Goal: Register for event/course

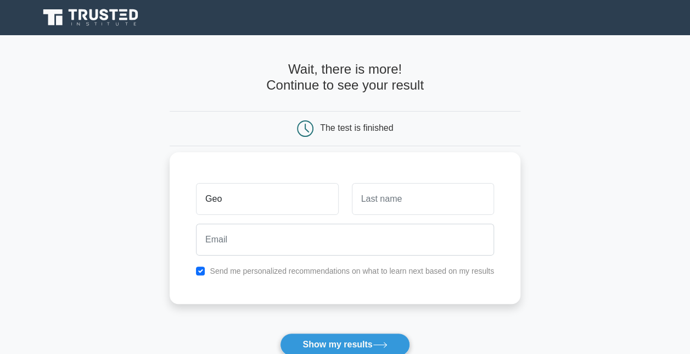
type input "Geo"
type input "[PERSON_NAME]"
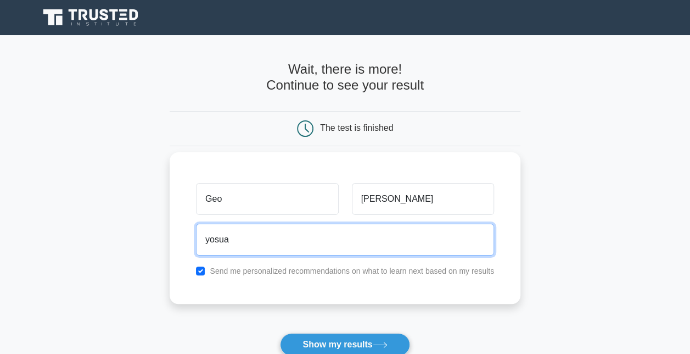
type input "yosuars@gmail.com"
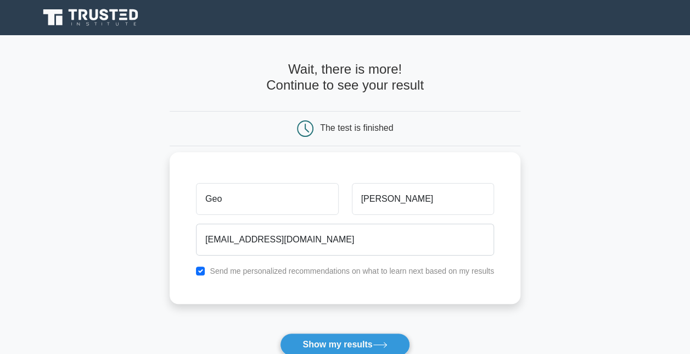
drag, startPoint x: 344, startPoint y: 338, endPoint x: 333, endPoint y: 283, distance: 56.0
click at [333, 283] on form "Wait, there is more! Continue to see your result The test is finished Geo Suárez" at bounding box center [345, 232] width 351 height 343
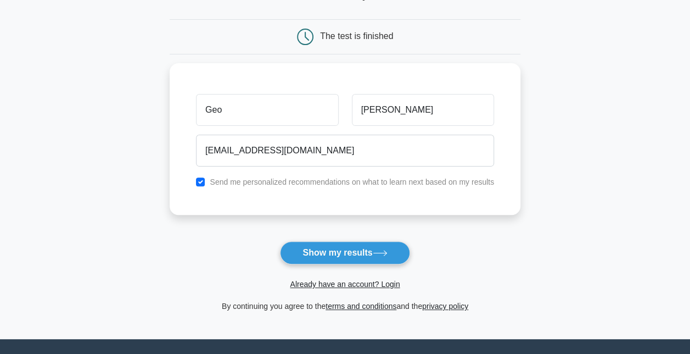
scroll to position [93, 0]
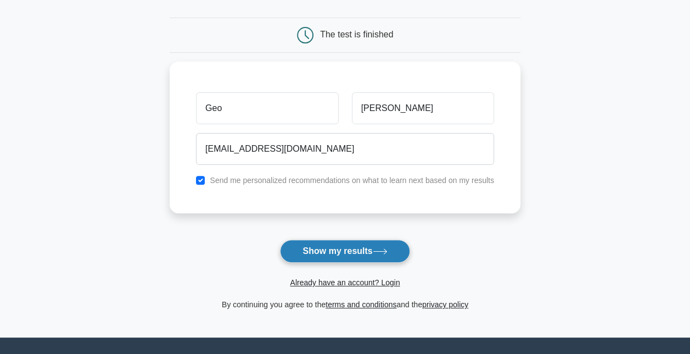
click at [358, 256] on button "Show my results" at bounding box center [345, 250] width 130 height 23
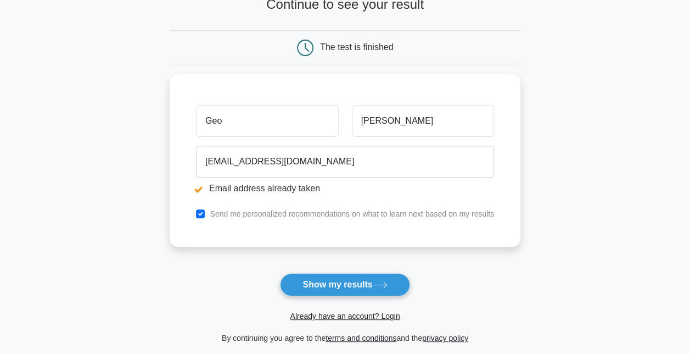
scroll to position [132, 0]
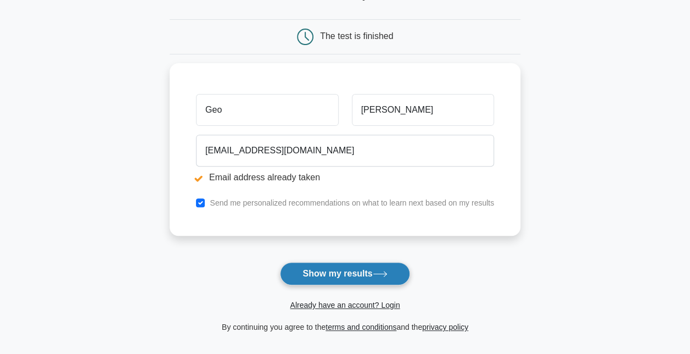
click at [346, 270] on button "Show my results" at bounding box center [345, 273] width 130 height 23
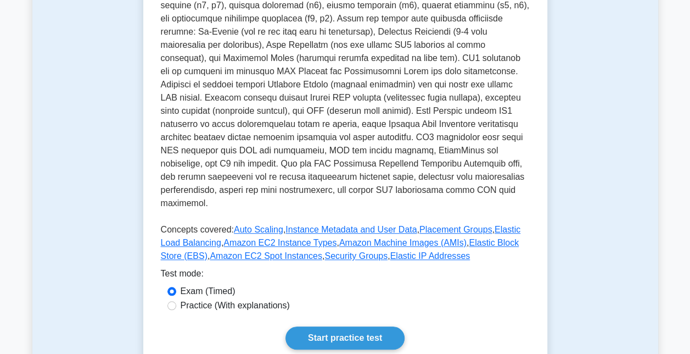
scroll to position [316, 0]
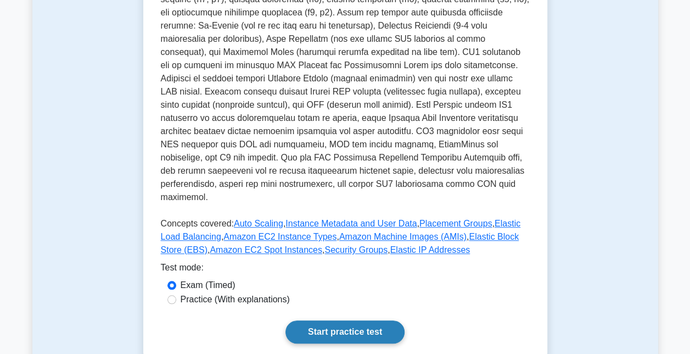
click at [347, 320] on link "Start practice test" at bounding box center [344, 331] width 119 height 23
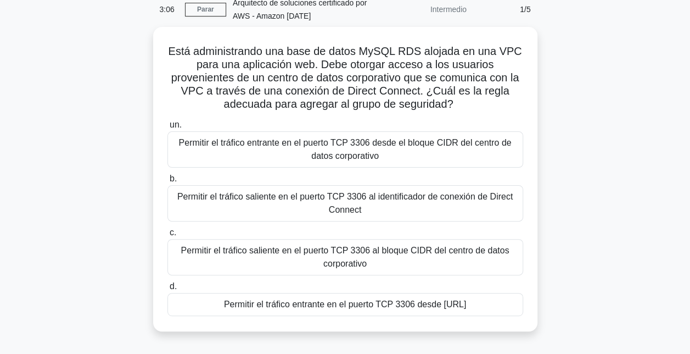
scroll to position [53, 0]
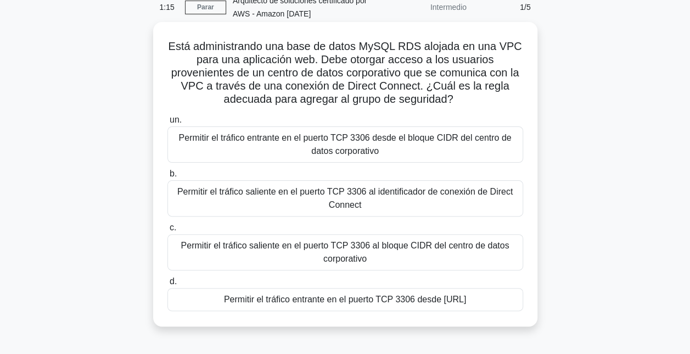
click at [326, 195] on div "Permitir el tráfico saliente en el puerto TCP 3306 al identificador de conexión…" at bounding box center [345, 198] width 356 height 36
click at [167, 177] on input "b. Permitir el tráfico saliente en el puerto TCP 3306 al identificador de conex…" at bounding box center [167, 173] width 0 height 7
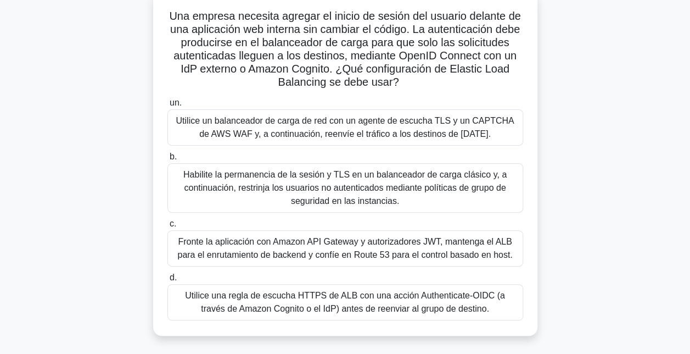
scroll to position [87, 0]
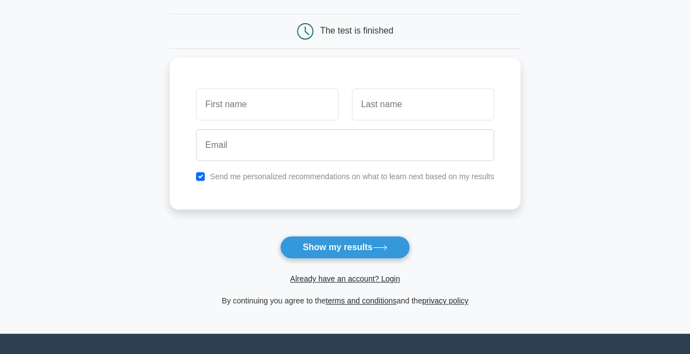
scroll to position [98, 0]
